Goal: Browse casually

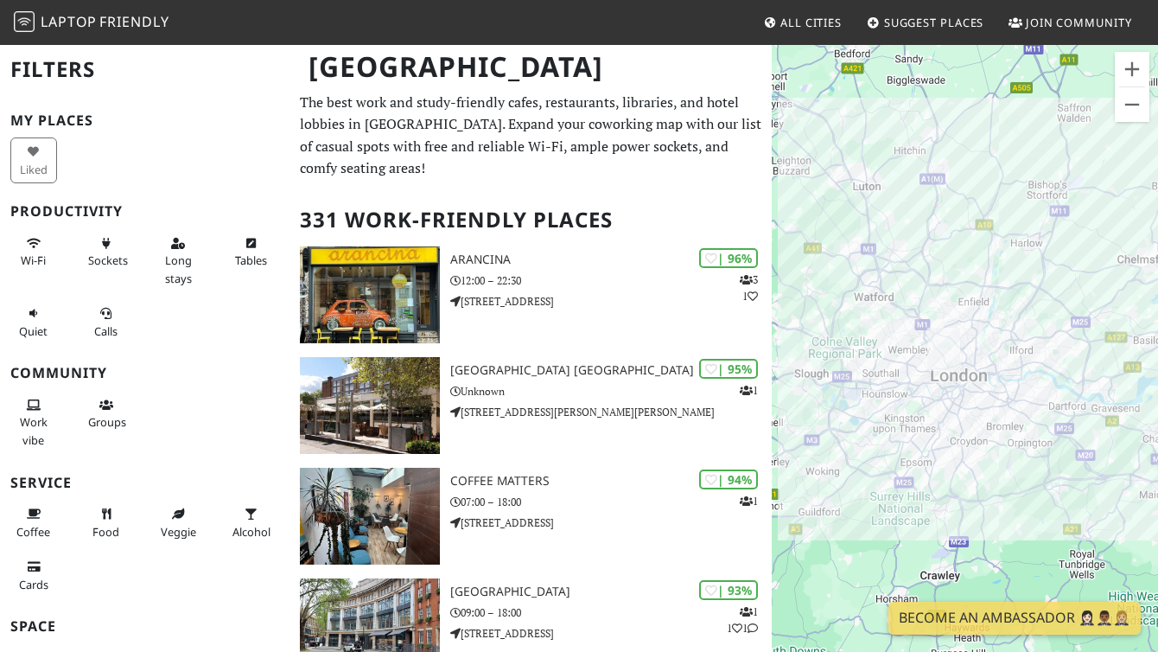
click at [1037, 392] on div at bounding box center [965, 369] width 386 height 652
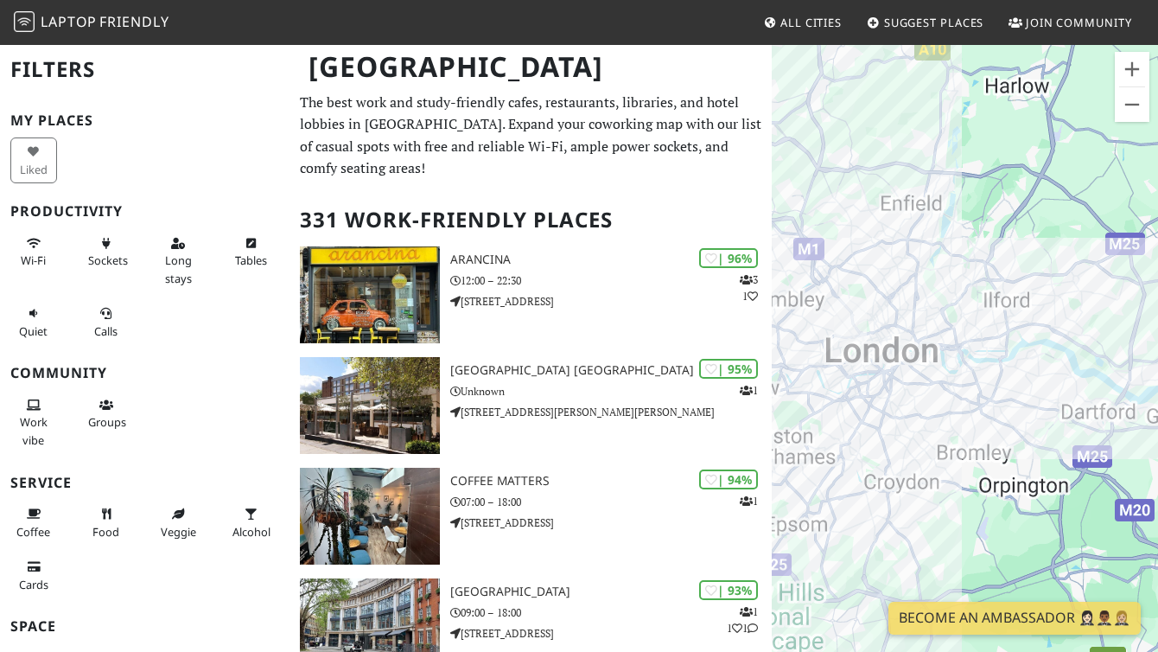
click at [1005, 377] on div at bounding box center [965, 369] width 386 height 652
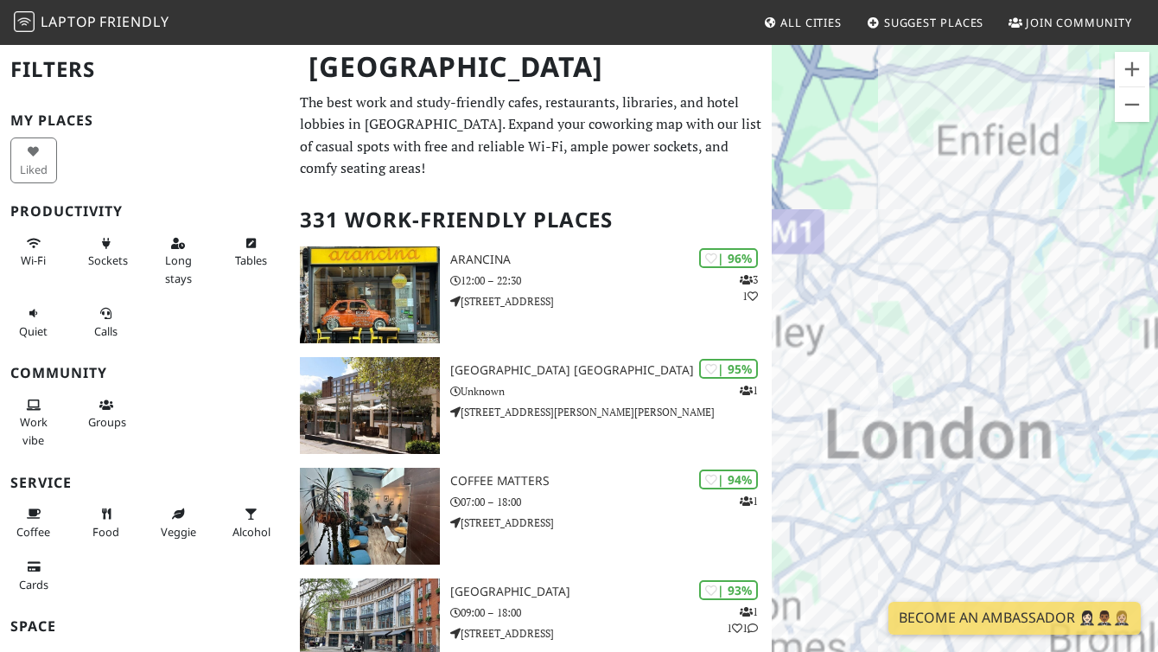
drag, startPoint x: 827, startPoint y: 329, endPoint x: 1015, endPoint y: 447, distance: 221.9
click at [1015, 447] on div at bounding box center [965, 369] width 386 height 652
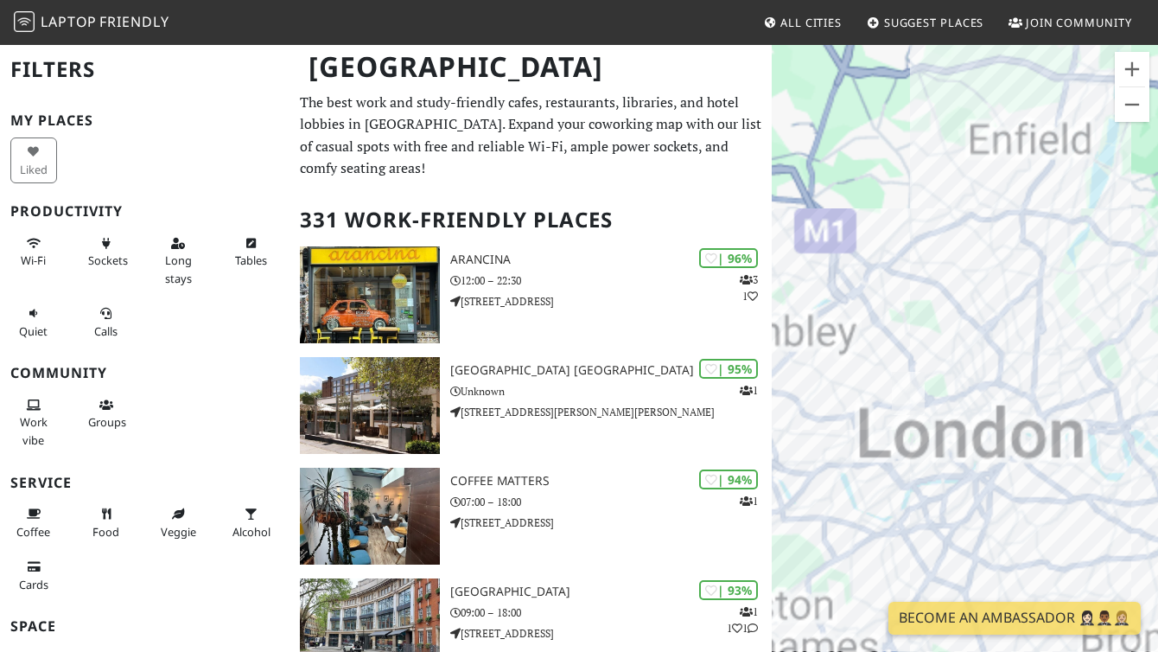
click at [922, 407] on div at bounding box center [965, 369] width 386 height 652
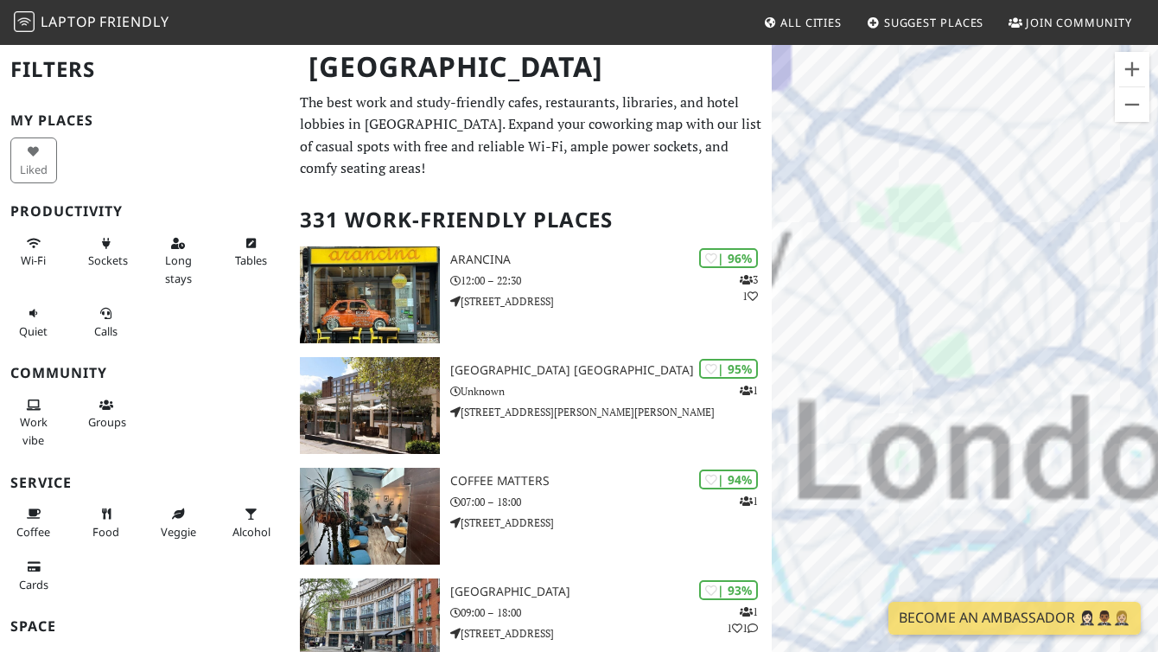
click at [928, 405] on div at bounding box center [965, 369] width 386 height 652
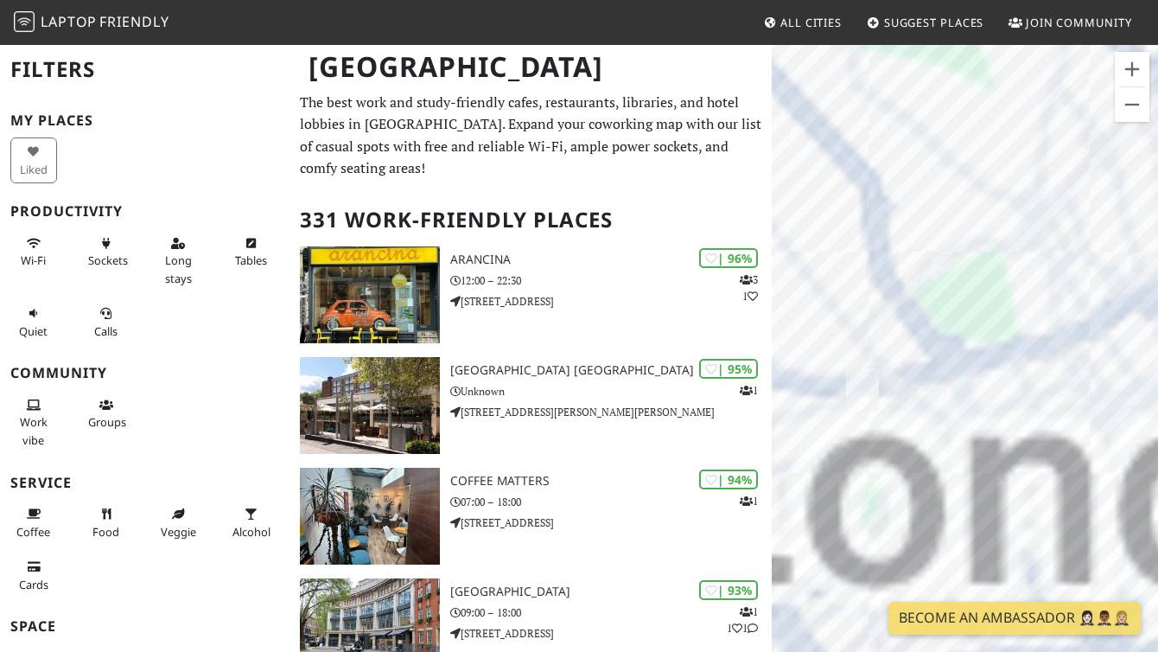
click at [917, 384] on div at bounding box center [965, 369] width 386 height 652
